Goal: Information Seeking & Learning: Learn about a topic

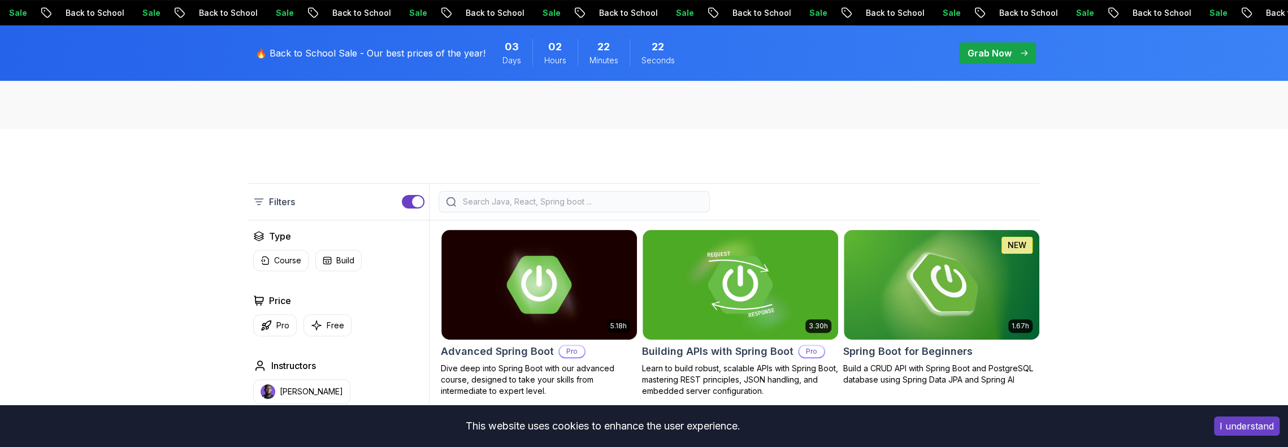
scroll to position [178, 0]
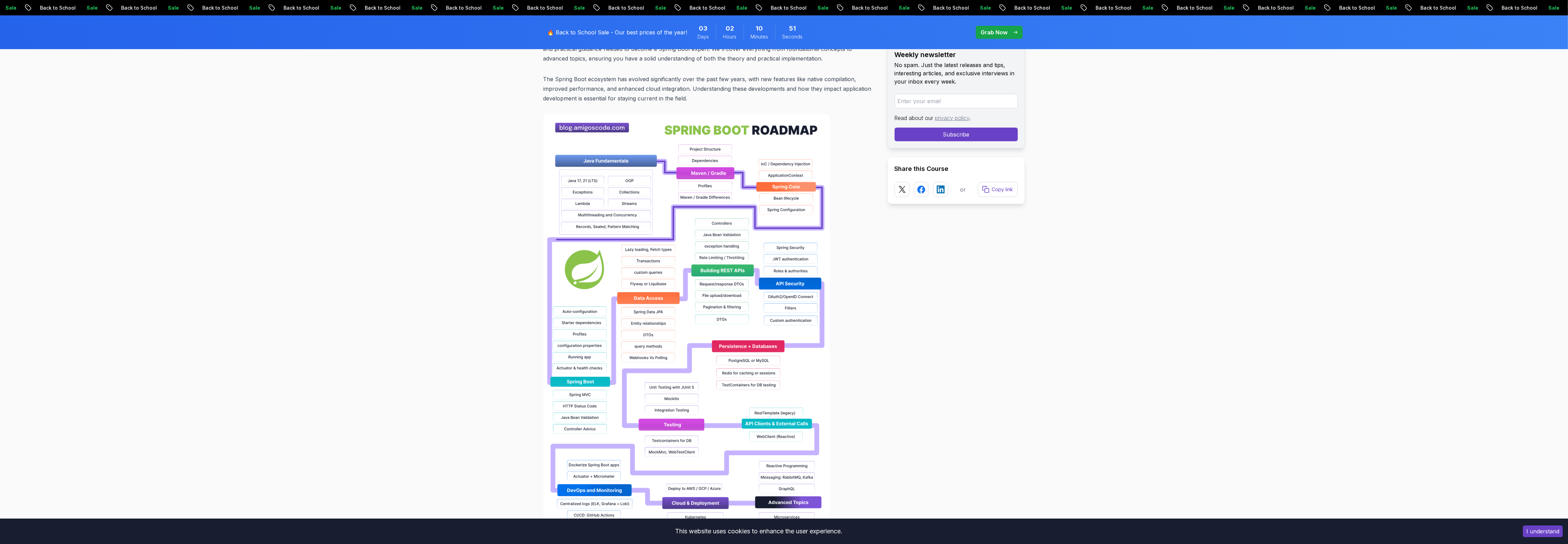
scroll to position [475, 0]
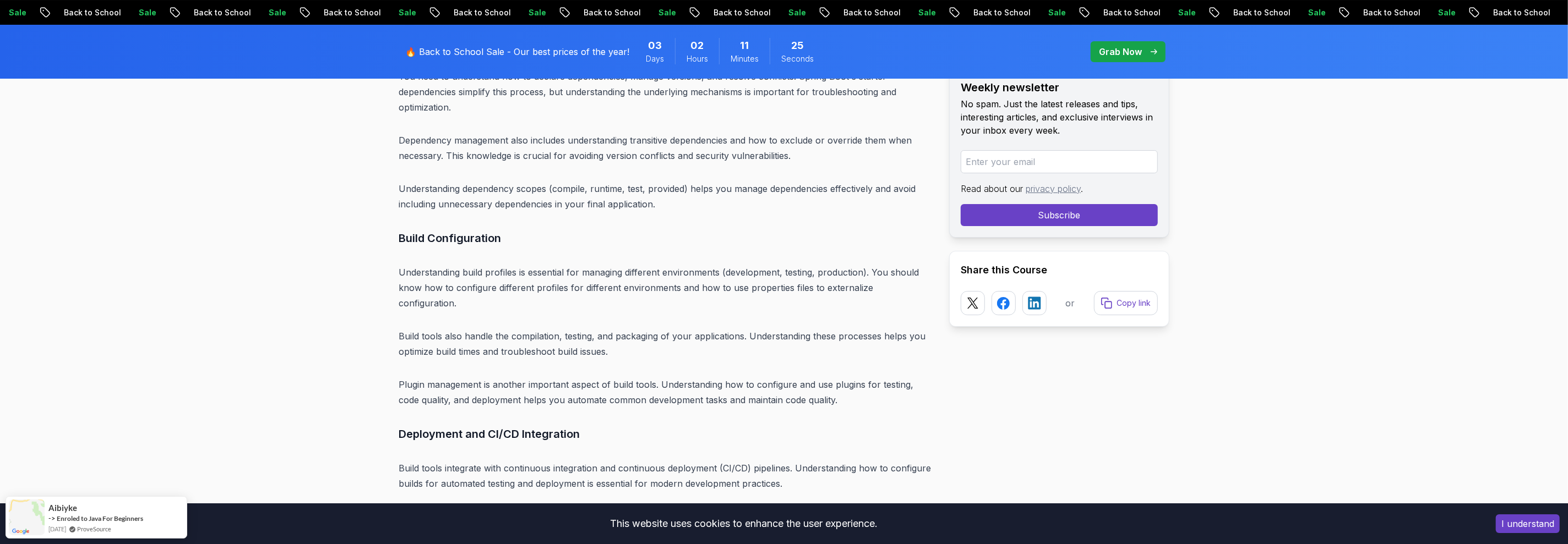
scroll to position [4587, 0]
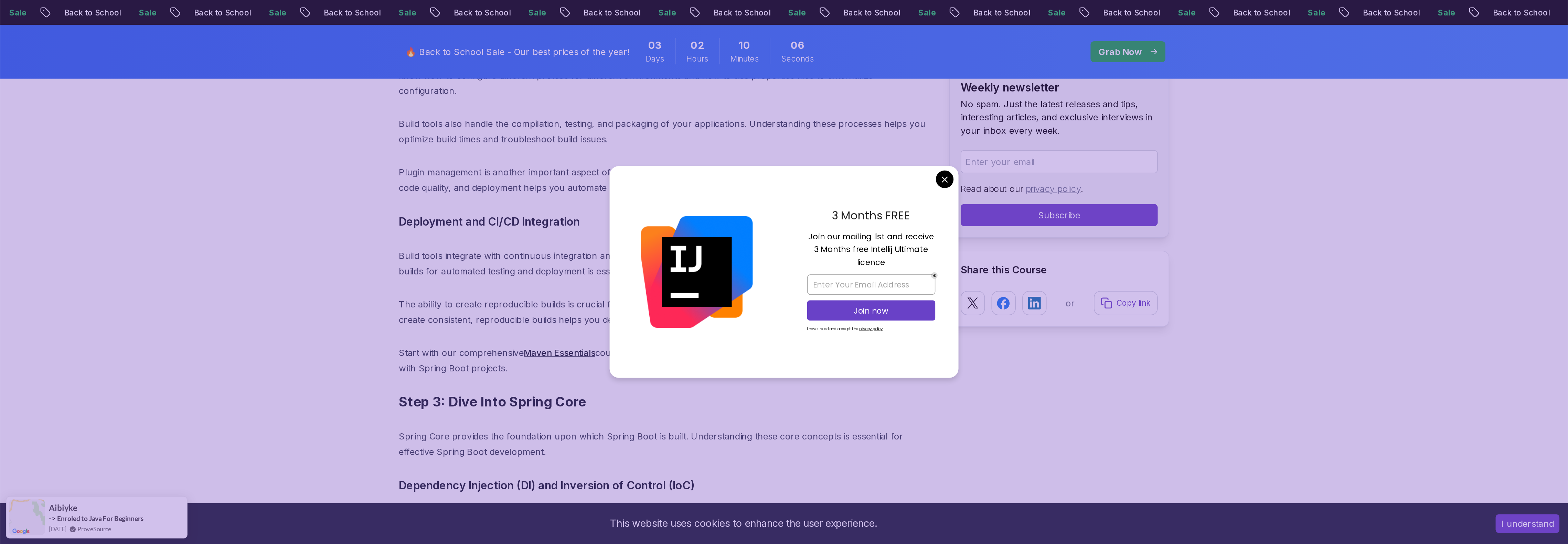
scroll to position [3000, 0]
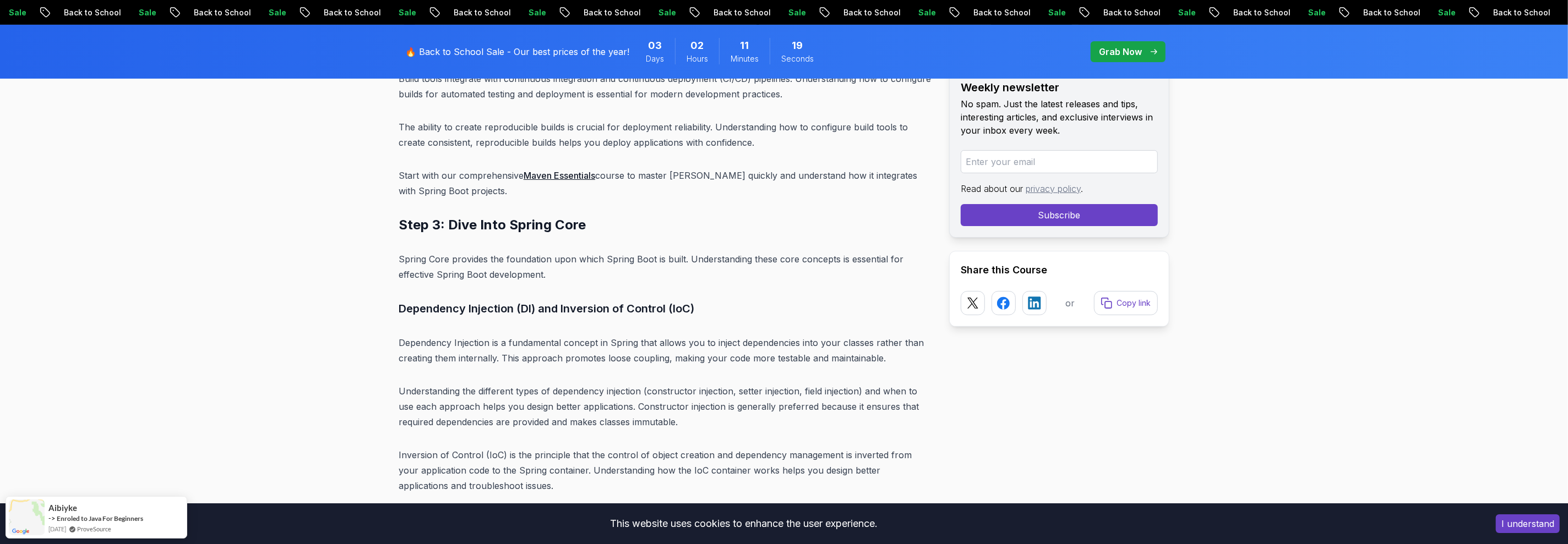
scroll to position [4979, 0]
